Goal: Information Seeking & Learning: Learn about a topic

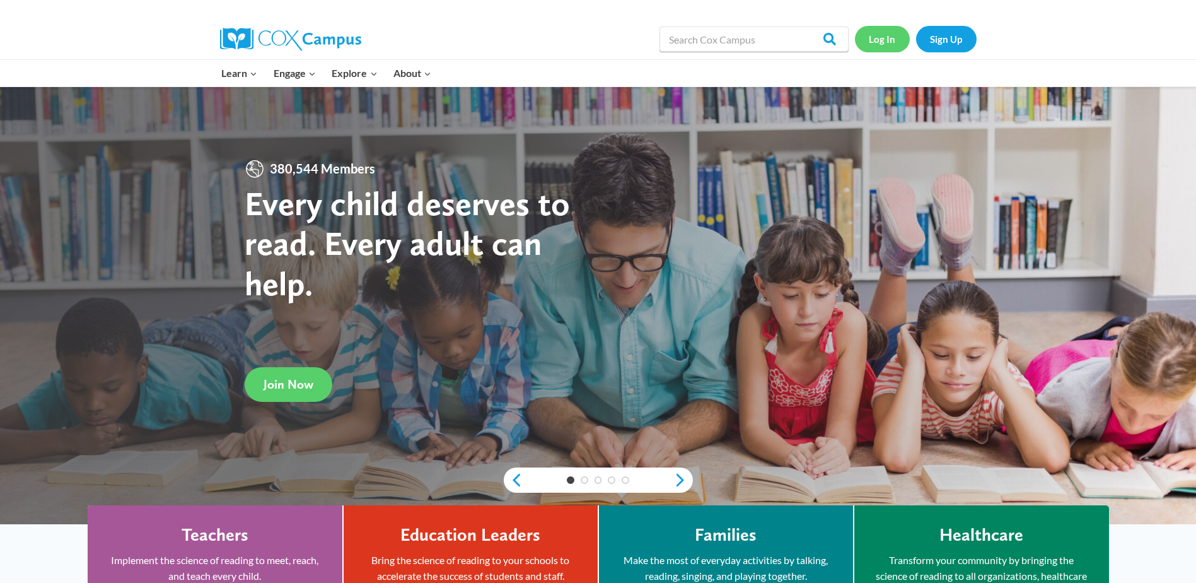
click at [897, 43] on link "Log In" at bounding box center [882, 39] width 55 height 26
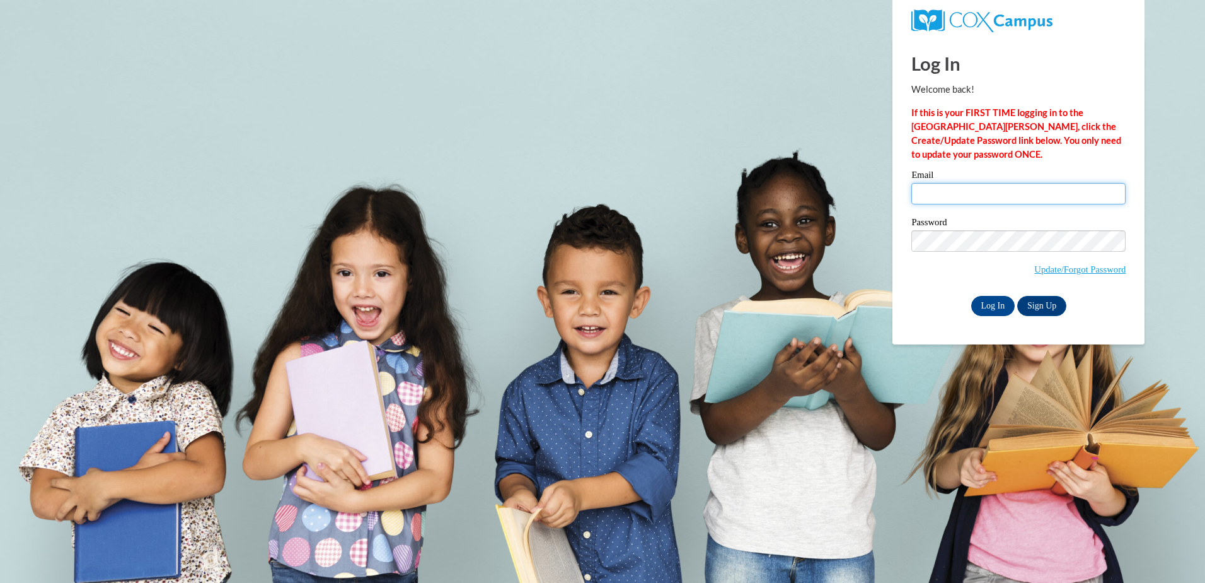
click at [961, 194] on input "Email" at bounding box center [1019, 193] width 214 height 21
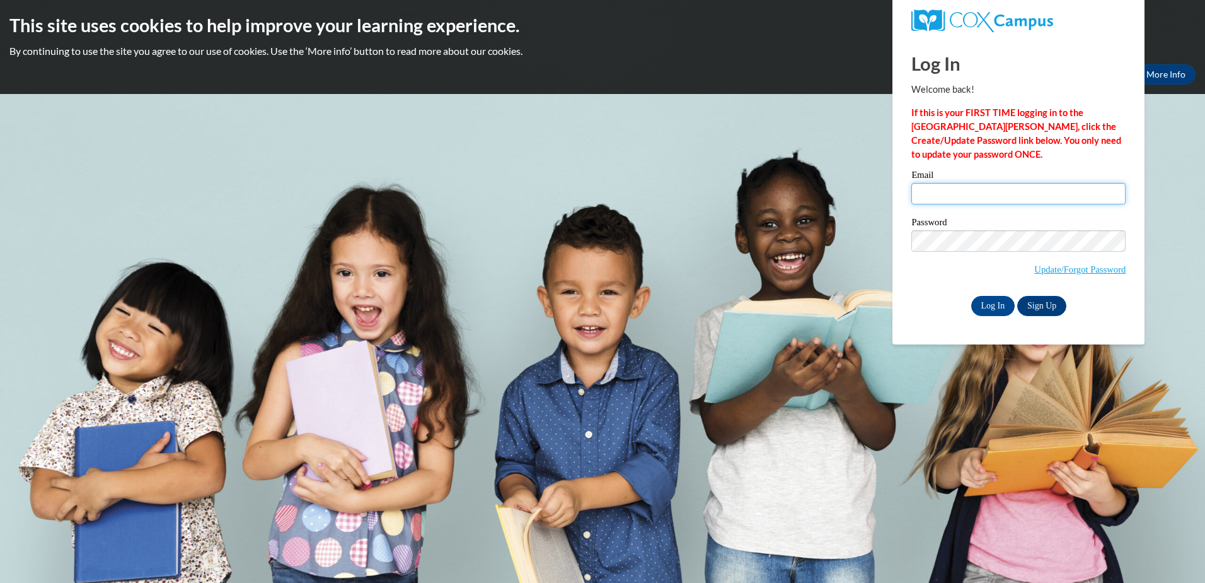
type input "[PERSON_NAME][EMAIL_ADDRESS][DOMAIN_NAME]"
drag, startPoint x: 990, startPoint y: 308, endPoint x: 983, endPoint y: 303, distance: 8.1
click at [985, 303] on input "Log In" at bounding box center [993, 306] width 44 height 20
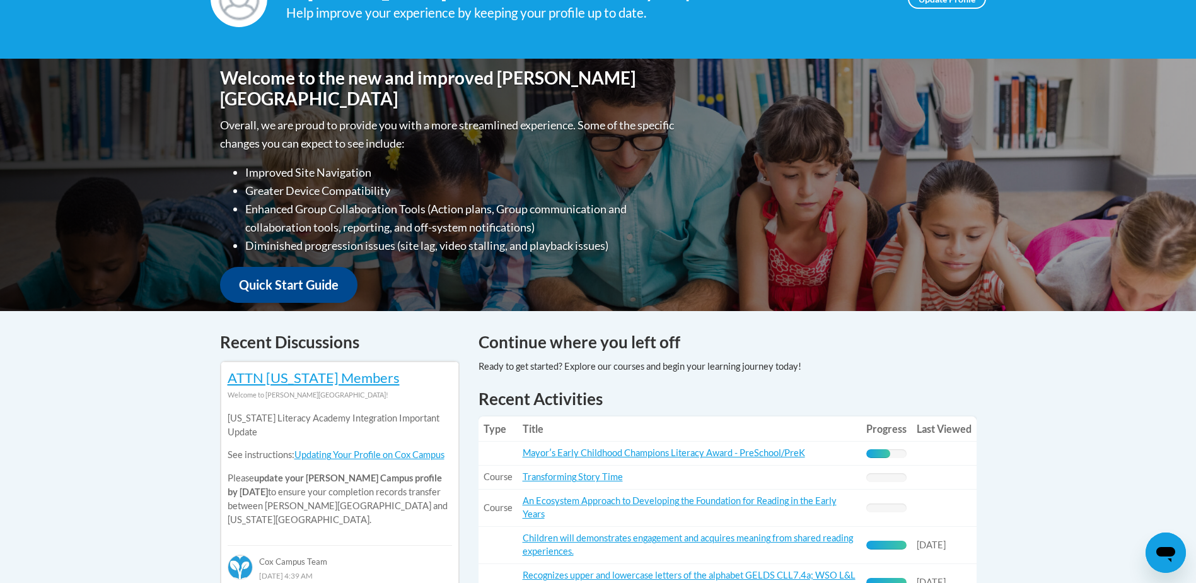
scroll to position [315, 0]
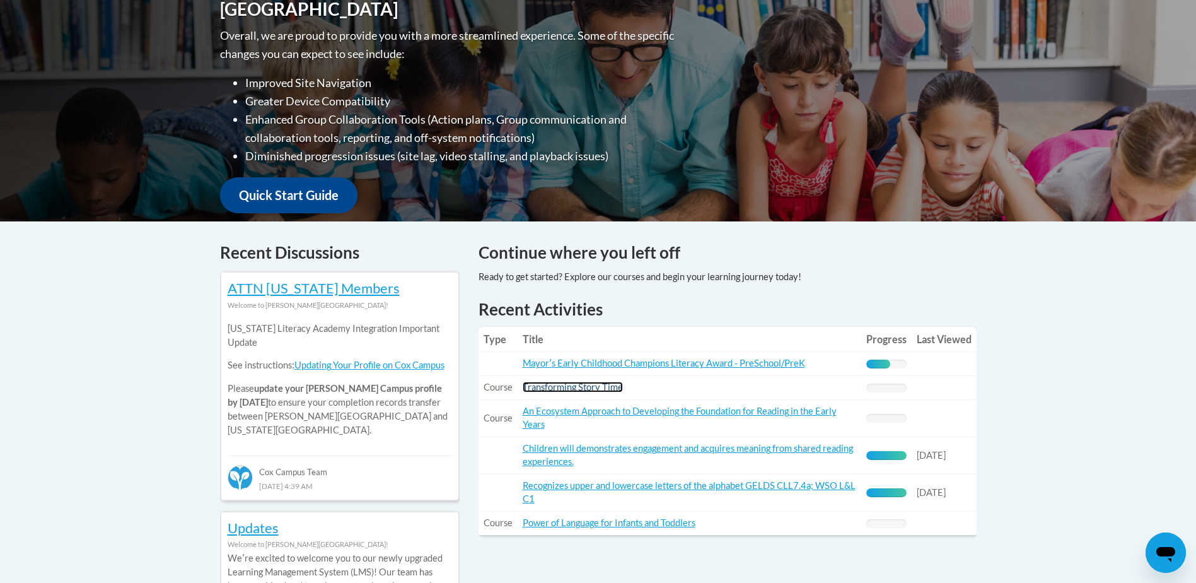
click at [580, 384] on link "Transforming Story Time" at bounding box center [573, 386] width 100 height 11
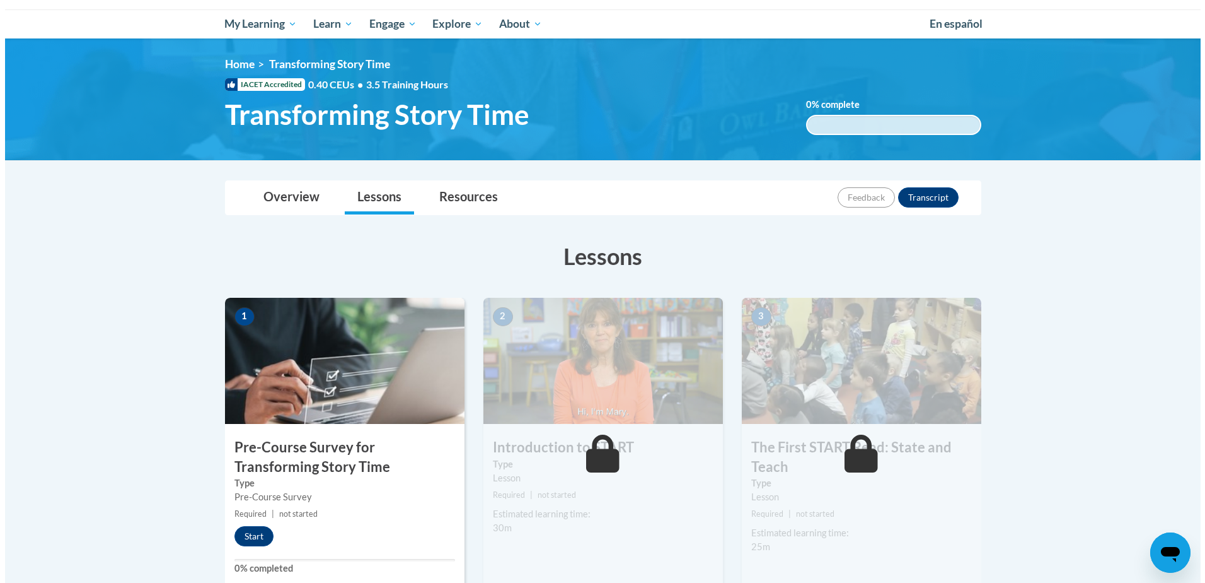
scroll to position [189, 0]
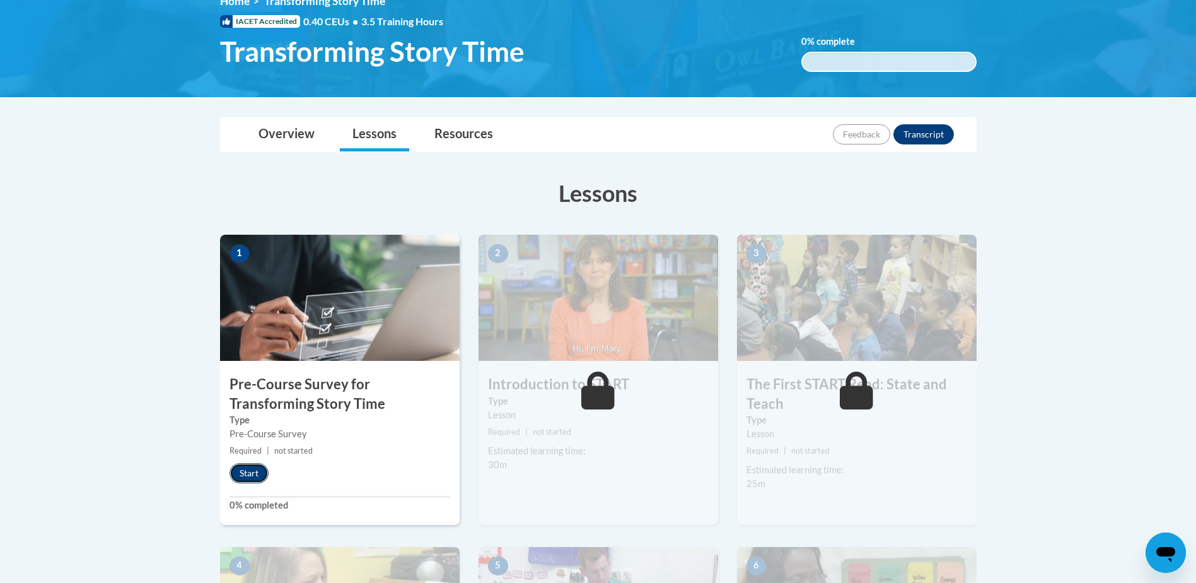
click at [258, 479] on button "Start" at bounding box center [248, 473] width 39 height 20
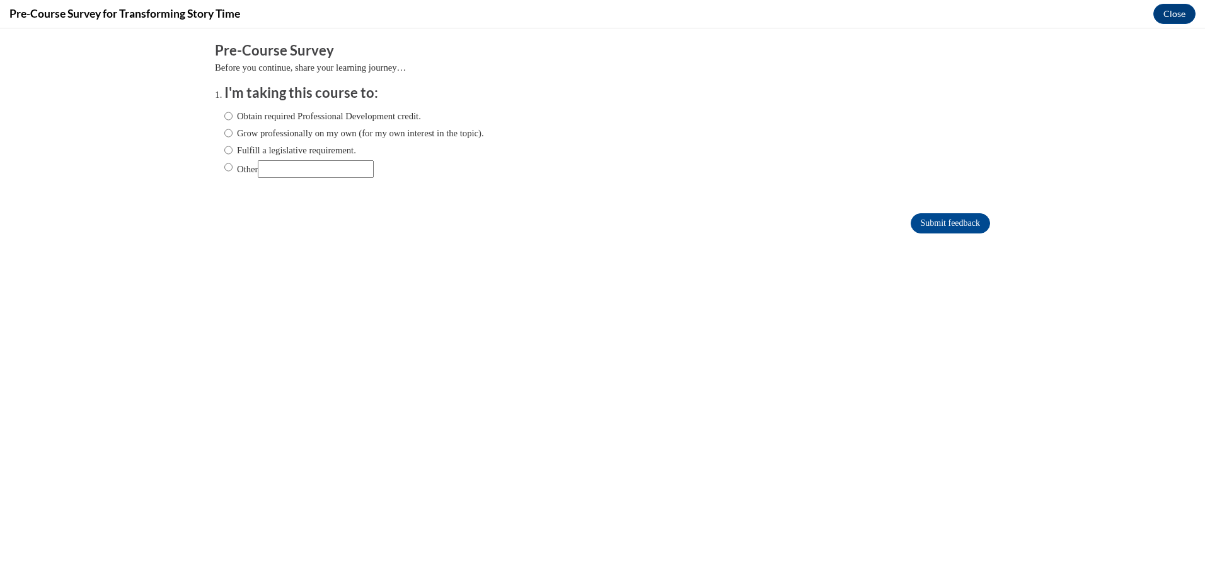
scroll to position [0, 0]
click at [224, 154] on input "Fulfill a legislative requirement." at bounding box center [228, 150] width 8 height 14
radio input "true"
click at [922, 219] on input "Submit feedback" at bounding box center [950, 223] width 79 height 20
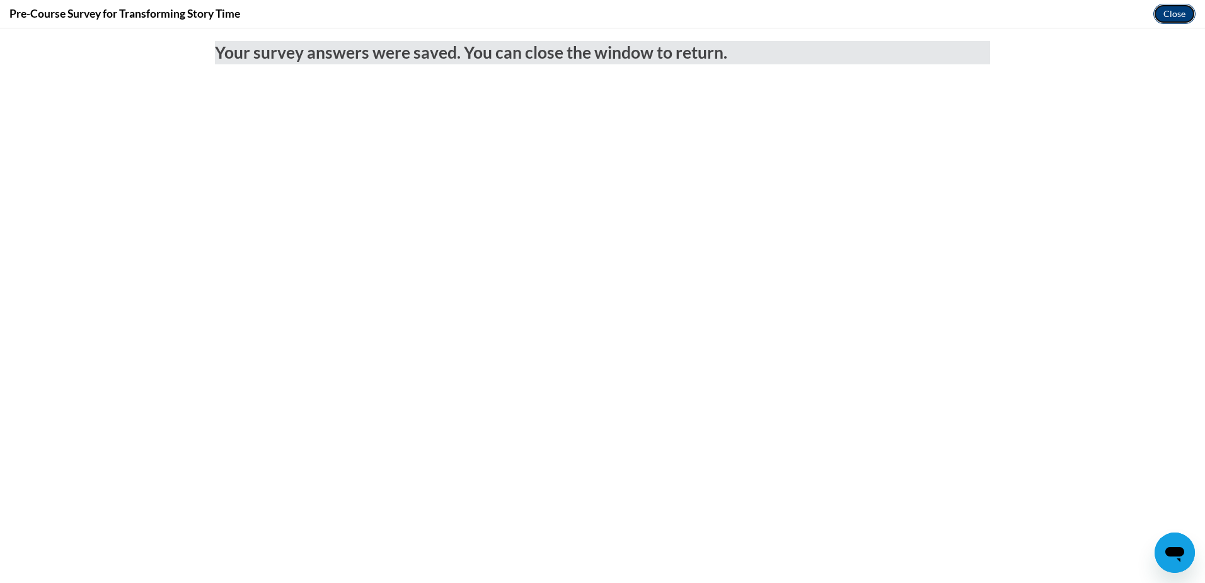
click at [1173, 11] on button "Close" at bounding box center [1175, 14] width 42 height 20
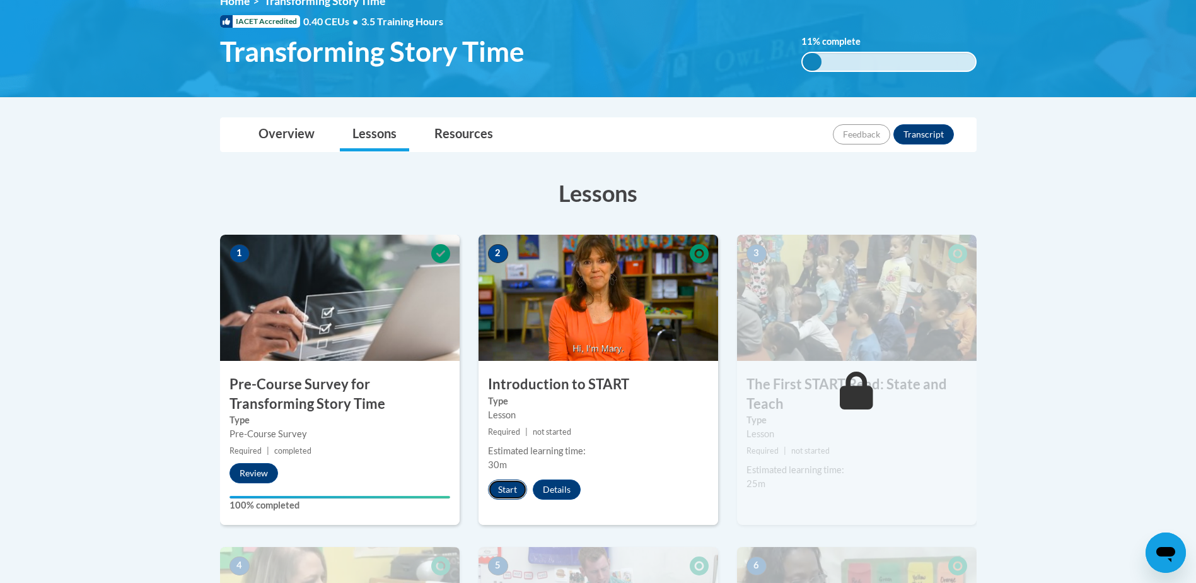
click at [509, 482] on button "Start" at bounding box center [507, 489] width 39 height 20
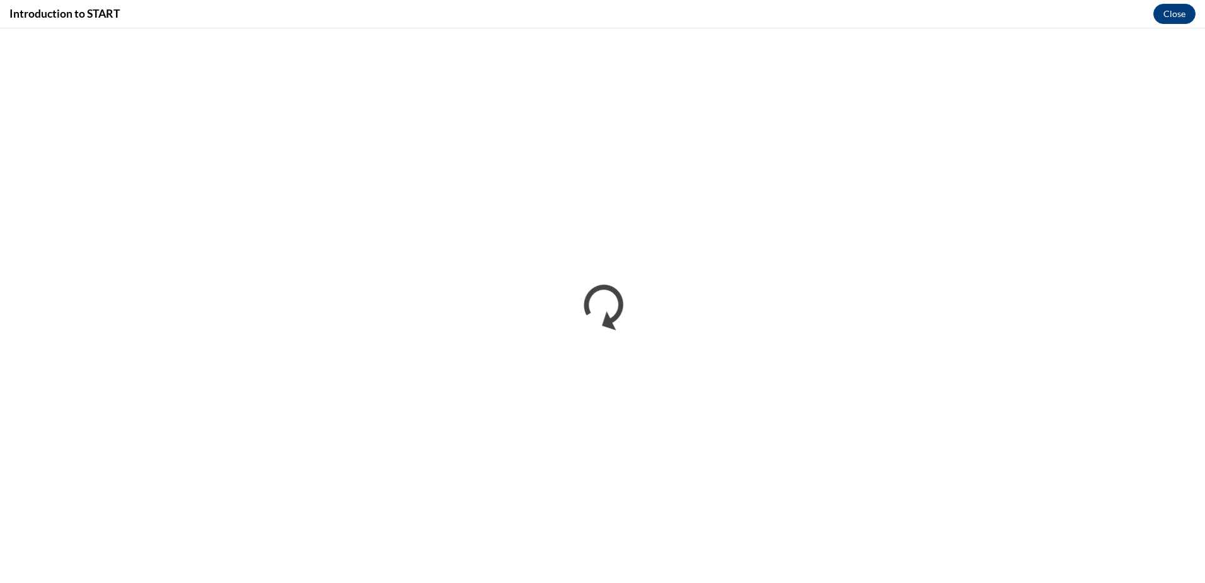
click at [1161, 25] on div "Introduction to START Close" at bounding box center [602, 14] width 1205 height 28
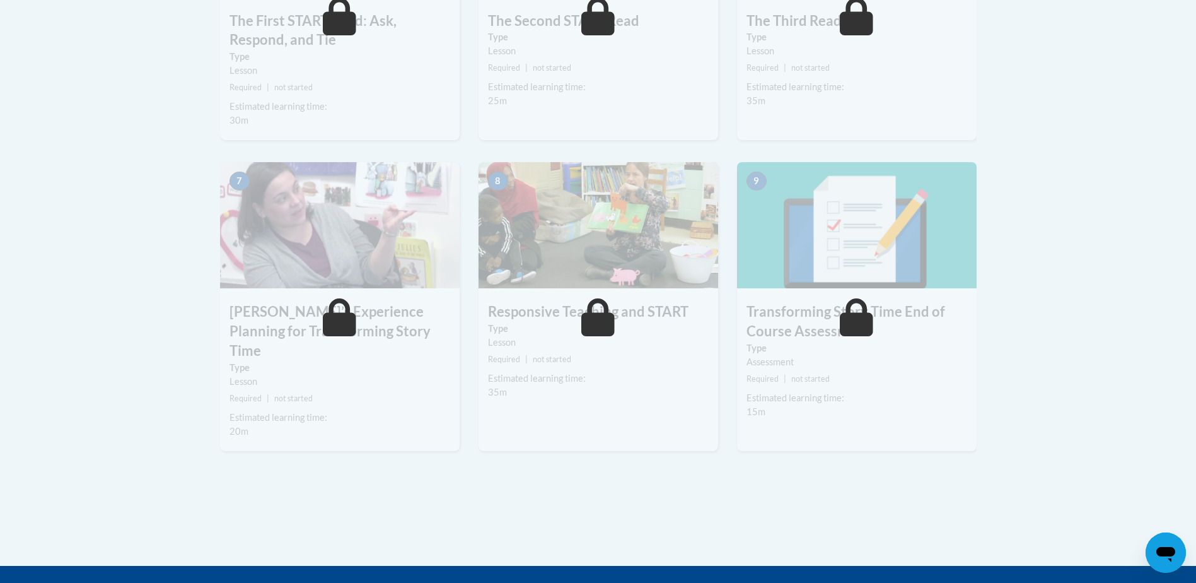
scroll to position [946, 0]
